Goal: Navigation & Orientation: Find specific page/section

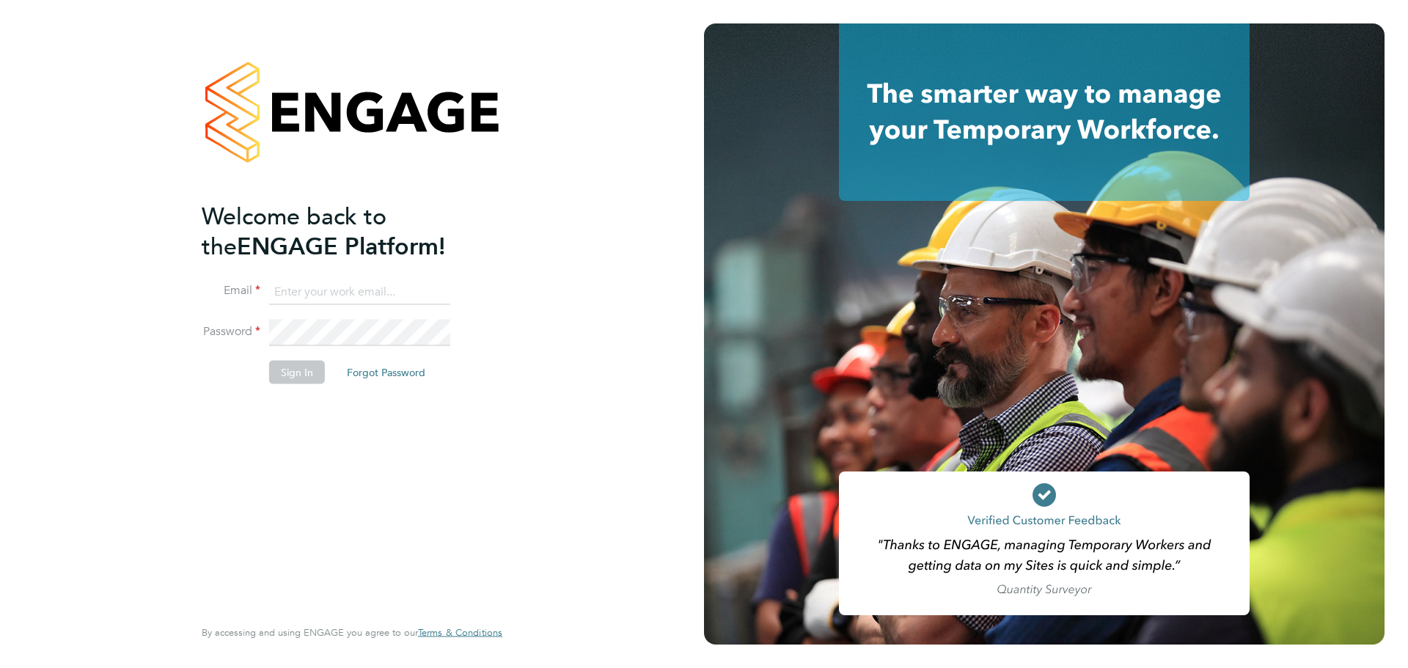
type input "cj.sales@bgis.com"
click at [306, 371] on button "Sign In" at bounding box center [297, 371] width 56 height 23
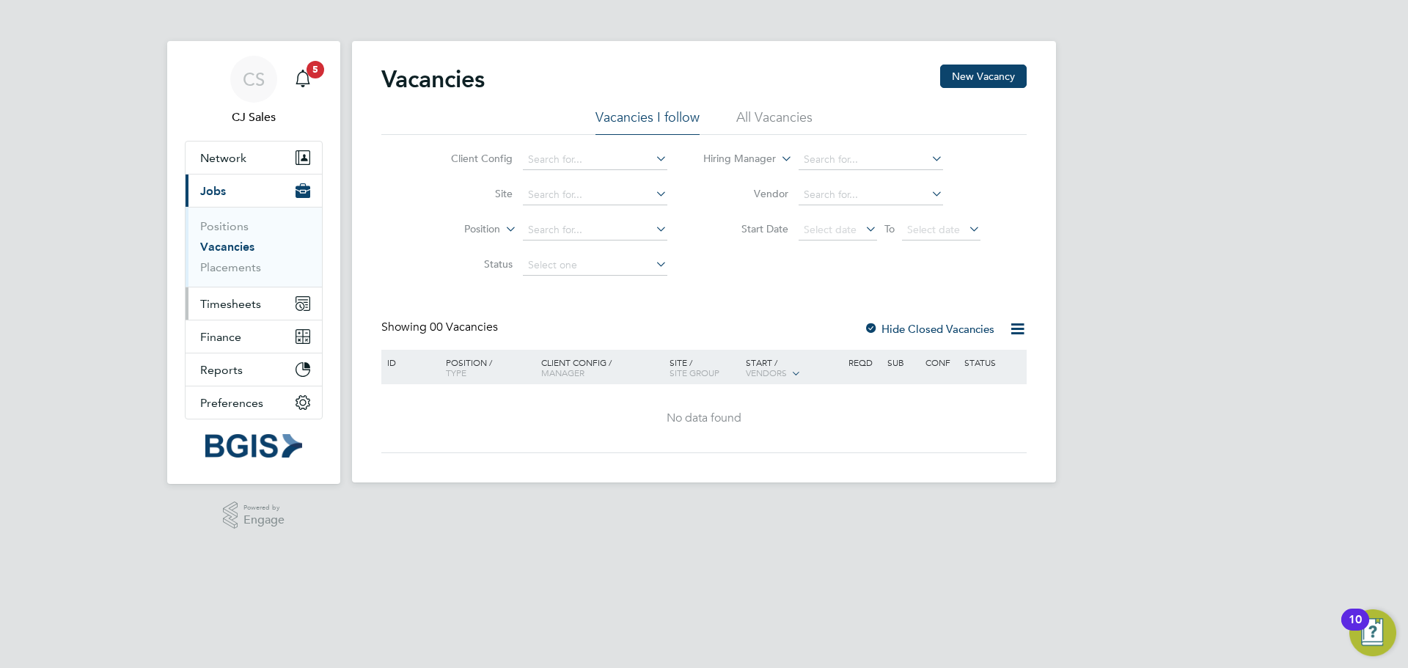
click at [236, 307] on span "Timesheets" at bounding box center [230, 304] width 61 height 14
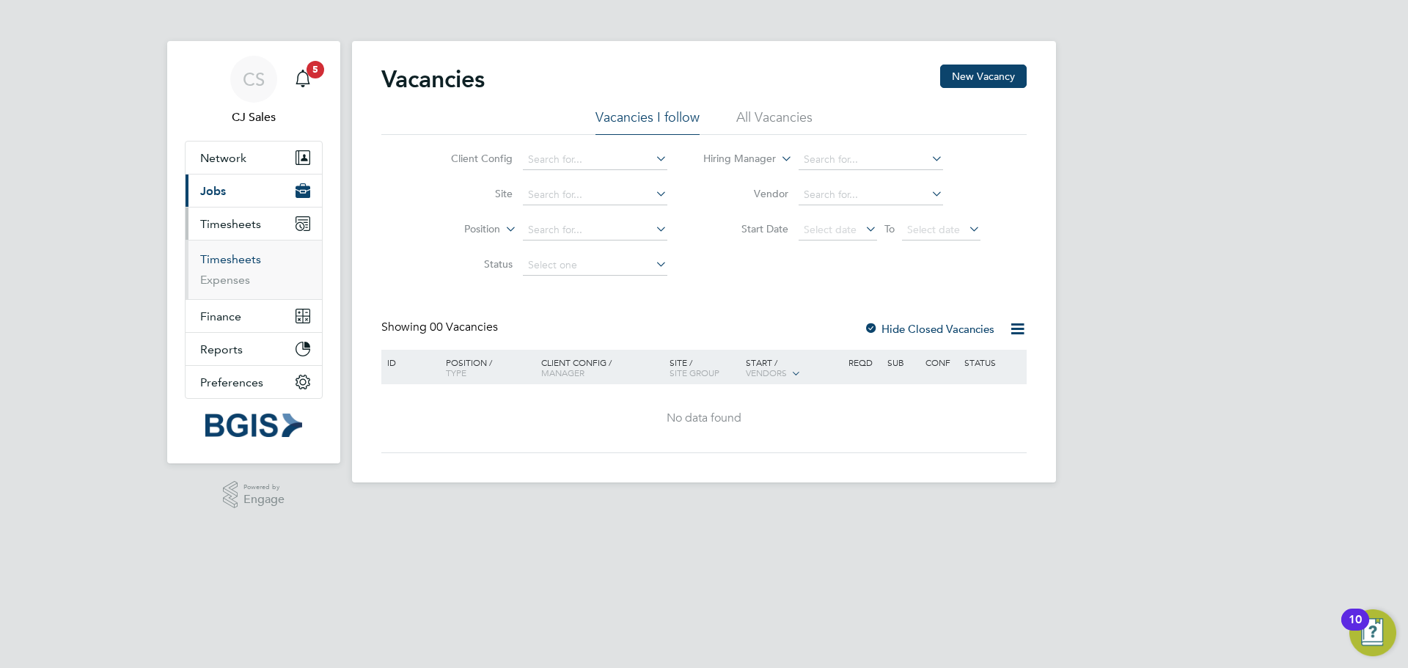
click at [225, 257] on link "Timesheets" at bounding box center [230, 259] width 61 height 14
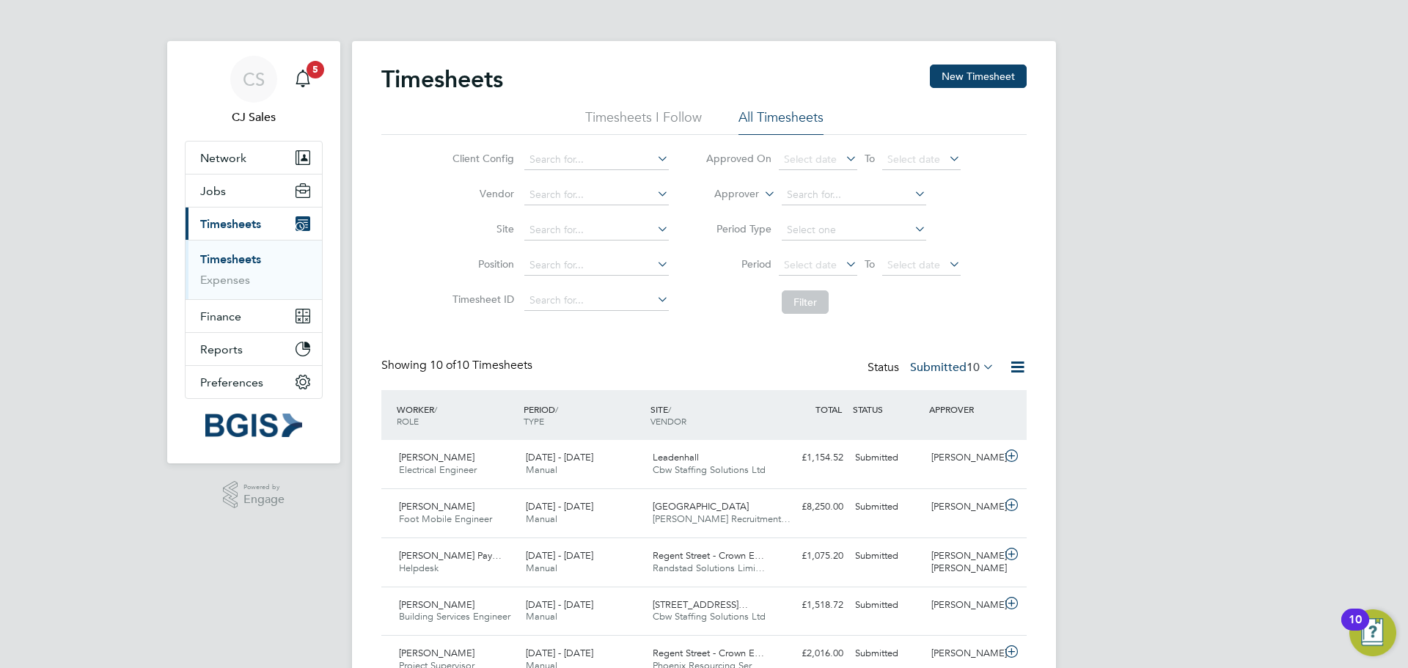
click at [649, 107] on div "Timesheets New Timesheet" at bounding box center [703, 87] width 645 height 44
click at [644, 113] on li "Timesheets I Follow" at bounding box center [643, 121] width 117 height 26
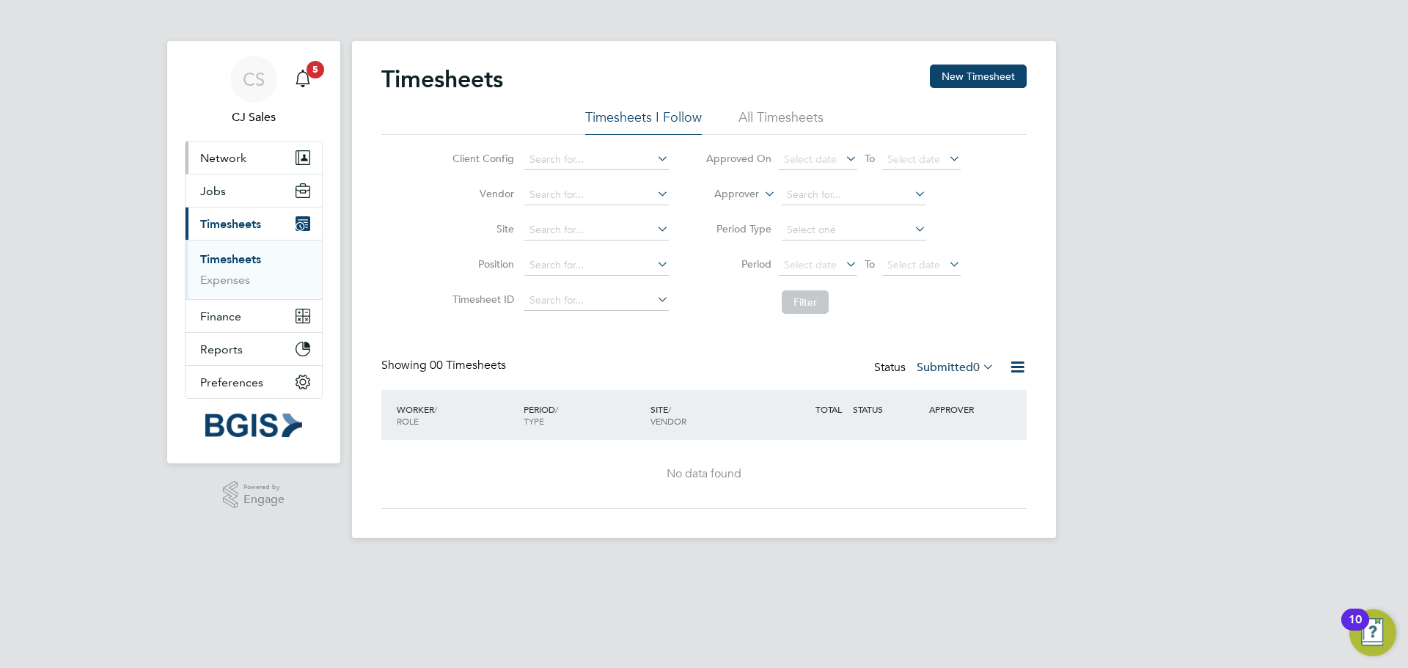
click at [224, 161] on span "Network" at bounding box center [223, 158] width 46 height 14
click at [230, 210] on link "Workers" at bounding box center [222, 214] width 45 height 14
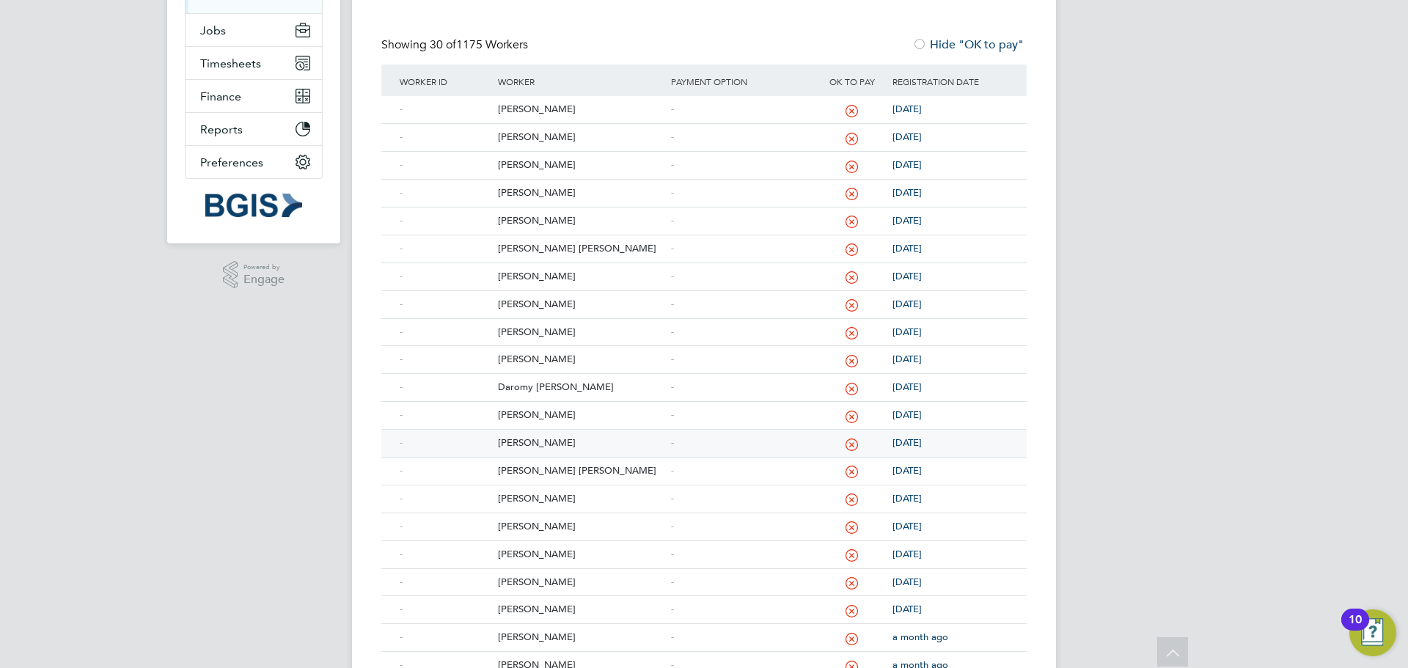
click at [528, 444] on div "[PERSON_NAME]" at bounding box center [580, 443] width 172 height 27
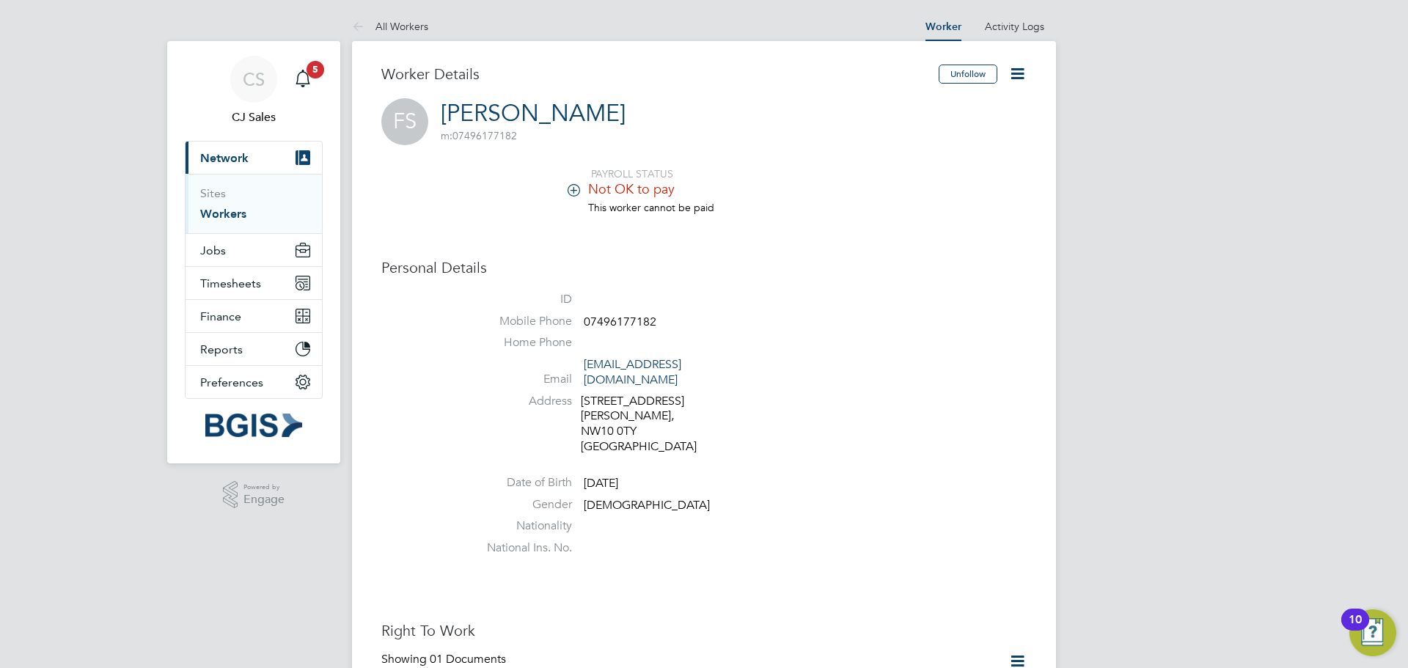
click at [207, 152] on span "Network" at bounding box center [224, 158] width 48 height 14
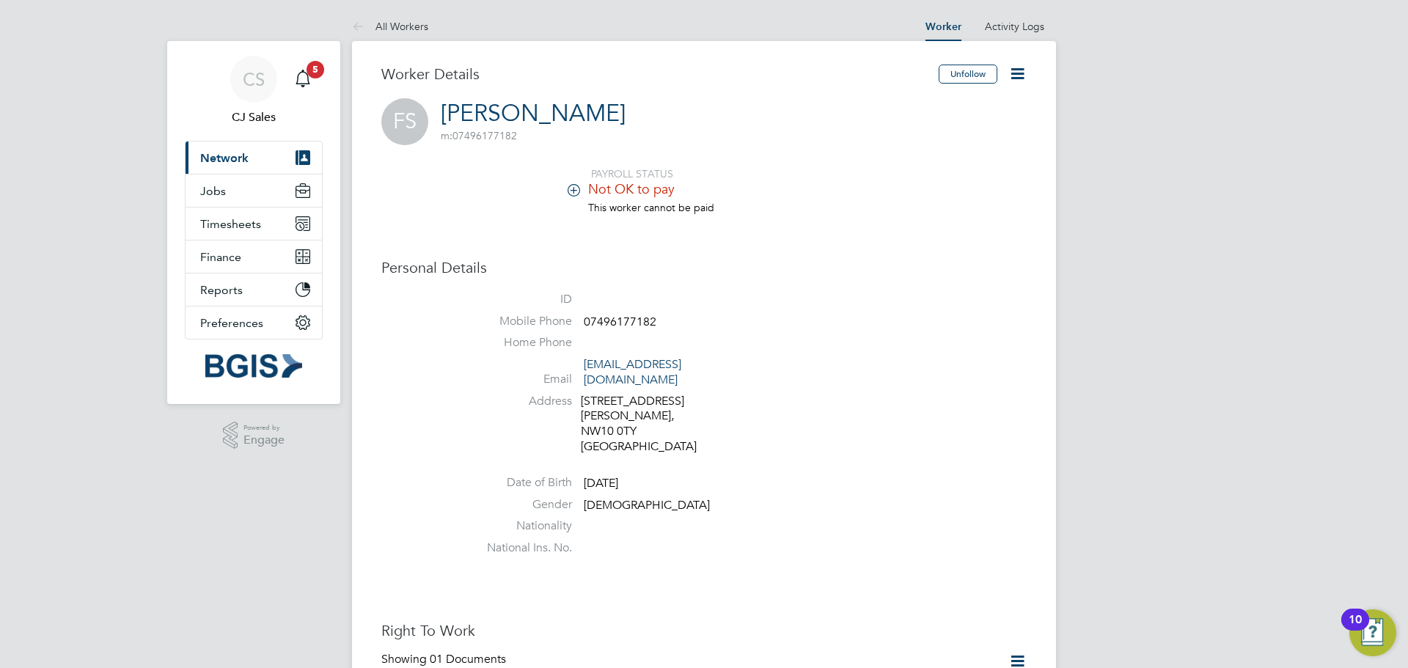
click at [221, 159] on span "Network" at bounding box center [224, 158] width 48 height 14
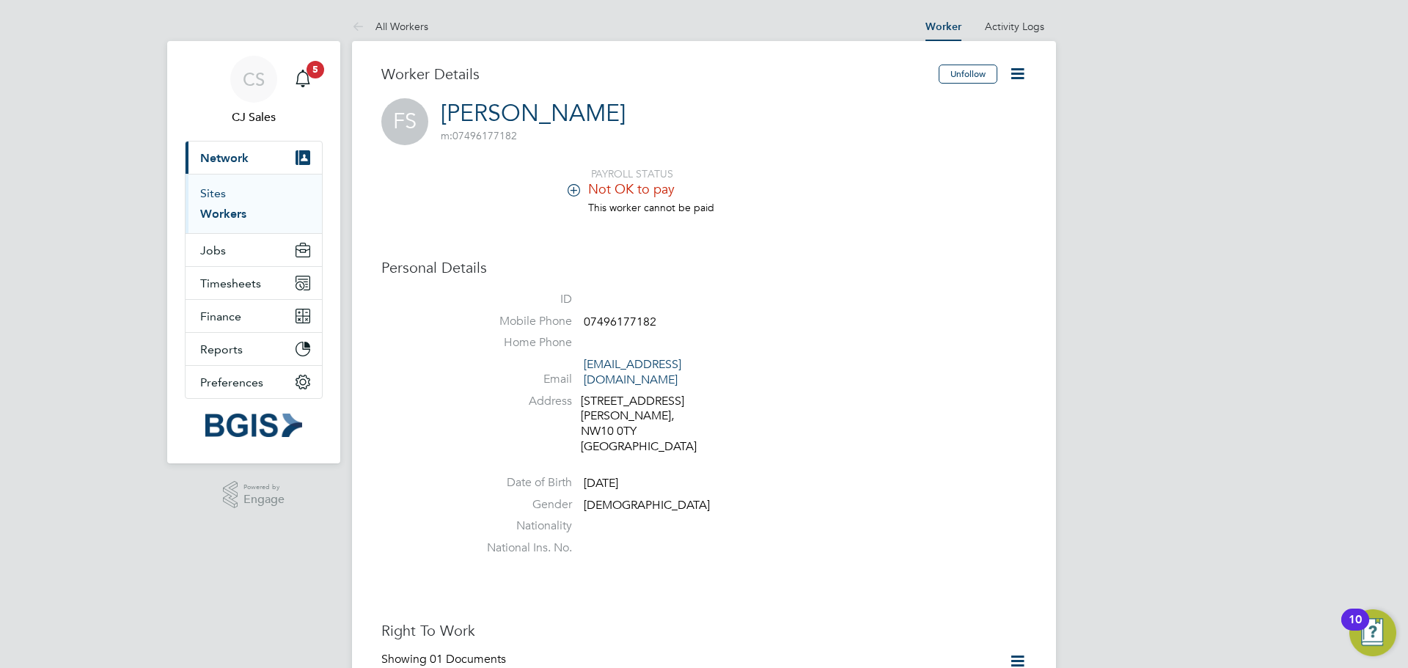
click at [218, 191] on link "Sites" at bounding box center [213, 193] width 26 height 14
